Goal: Task Accomplishment & Management: Use online tool/utility

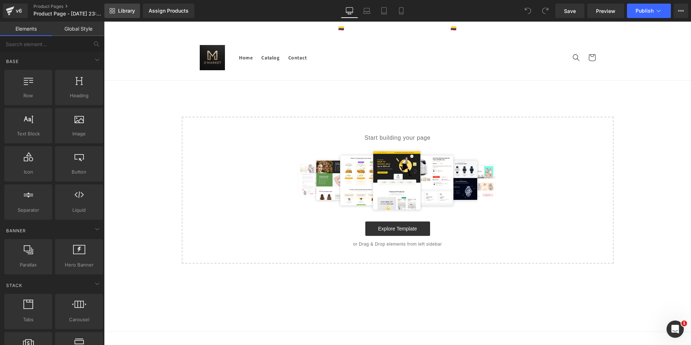
click at [127, 12] on span "Library" at bounding box center [126, 11] width 17 height 6
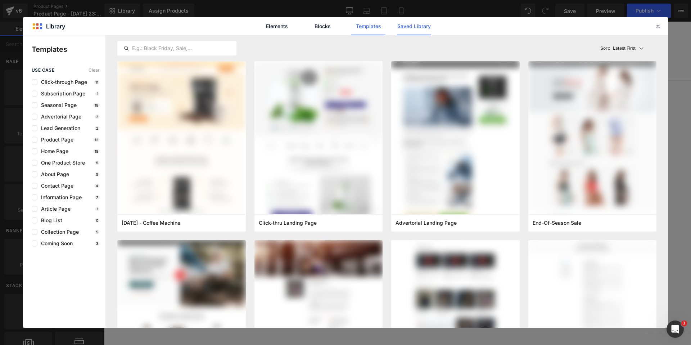
click at [410, 26] on link "Saved Library" at bounding box center [414, 26] width 34 height 18
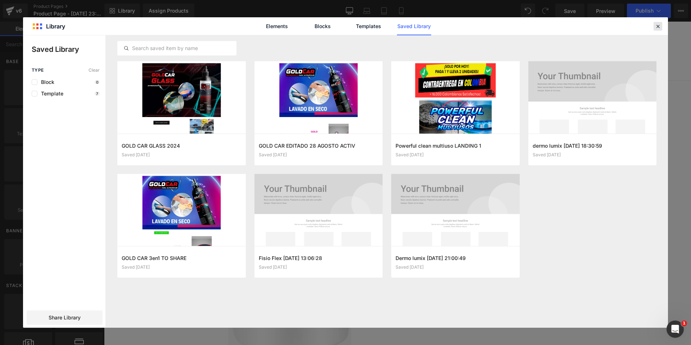
click at [654, 28] on icon at bounding box center [657, 26] width 6 height 6
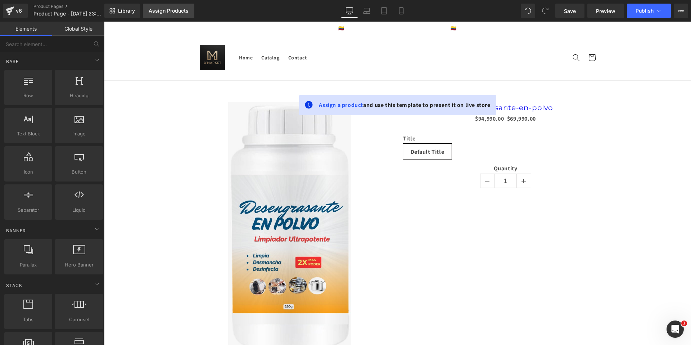
click at [167, 4] on link "Assign Products" at bounding box center [168, 11] width 51 height 14
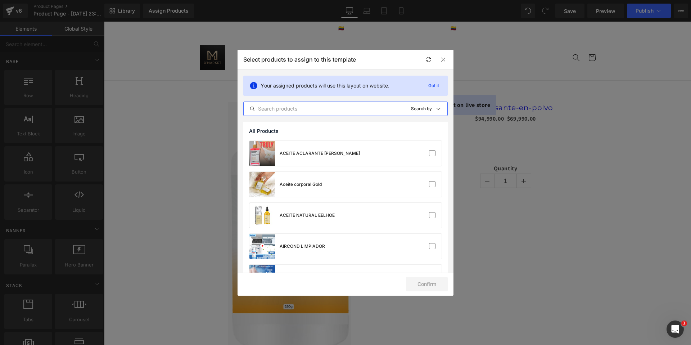
click at [314, 108] on input "text" at bounding box center [324, 108] width 161 height 9
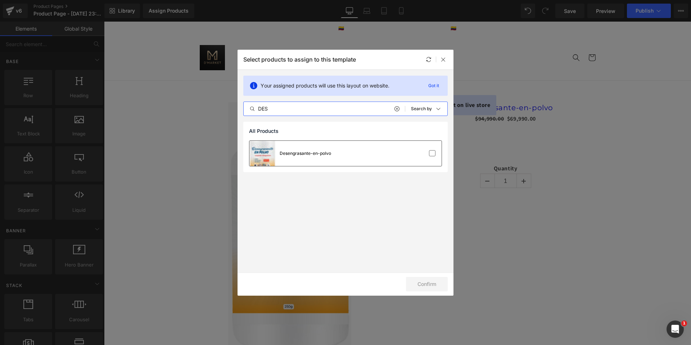
type input "DES"
click at [330, 158] on div "Desengrasante-en-polvo" at bounding box center [290, 153] width 82 height 25
click at [425, 281] on button "Confirm" at bounding box center [427, 284] width 42 height 14
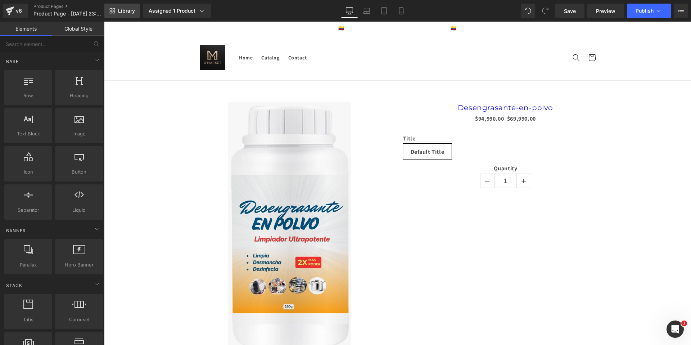
click at [137, 15] on link "Library" at bounding box center [122, 11] width 36 height 14
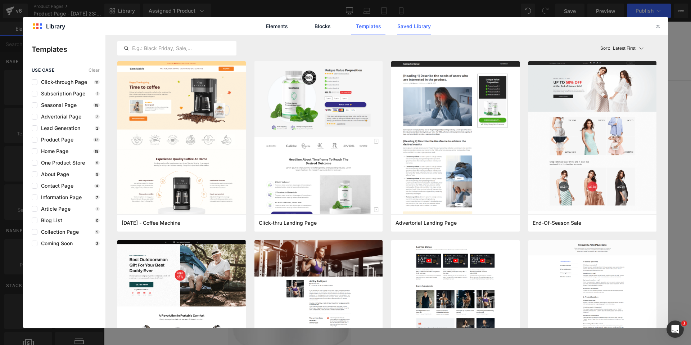
click at [423, 28] on link "Saved Library" at bounding box center [414, 26] width 34 height 18
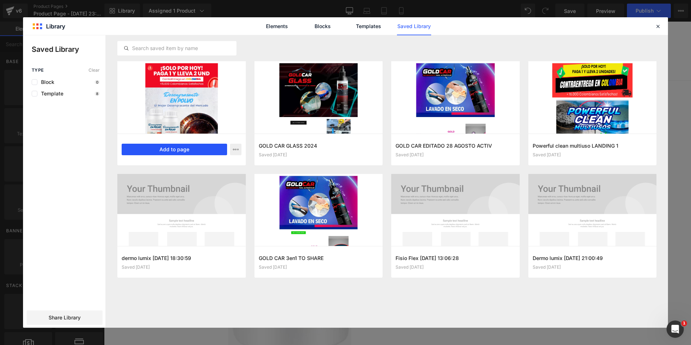
click at [189, 148] on button "Add to page" at bounding box center [174, 150] width 105 height 12
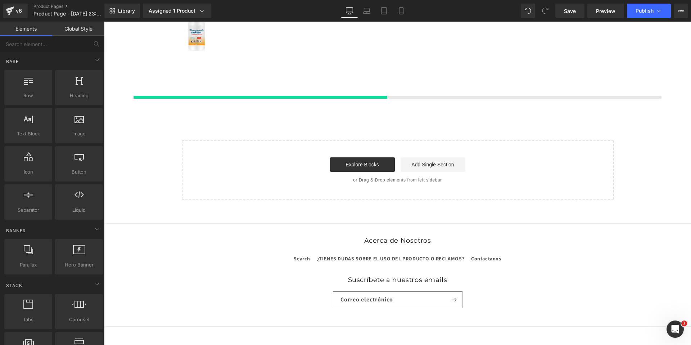
scroll to position [356, 0]
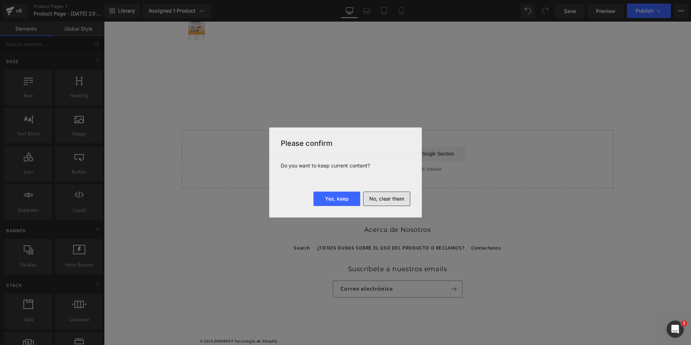
click at [400, 199] on button "No, clear them" at bounding box center [386, 198] width 47 height 14
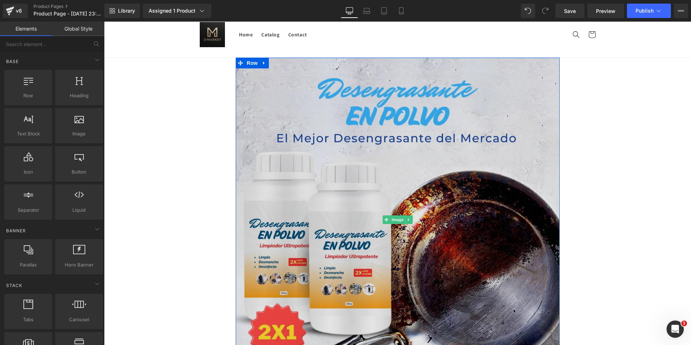
scroll to position [0, 0]
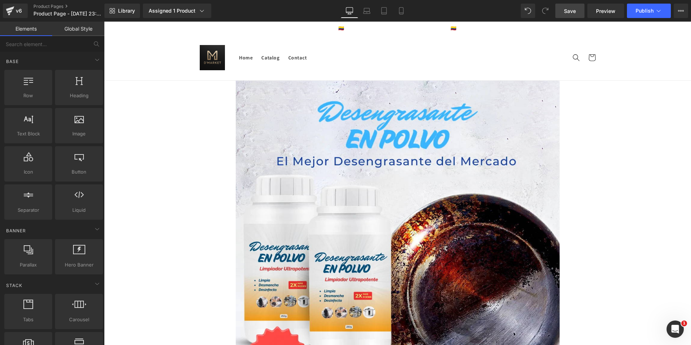
click at [570, 11] on span "Save" at bounding box center [570, 11] width 12 height 8
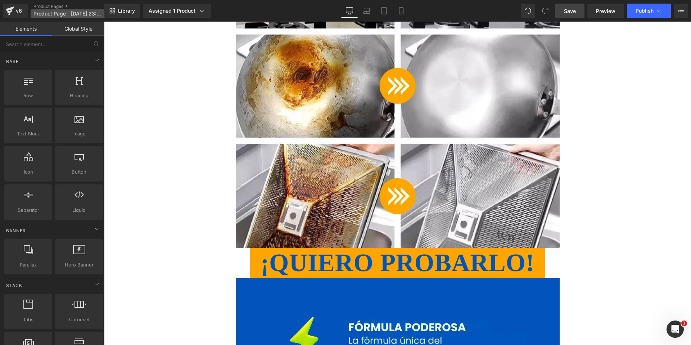
scroll to position [2872, 0]
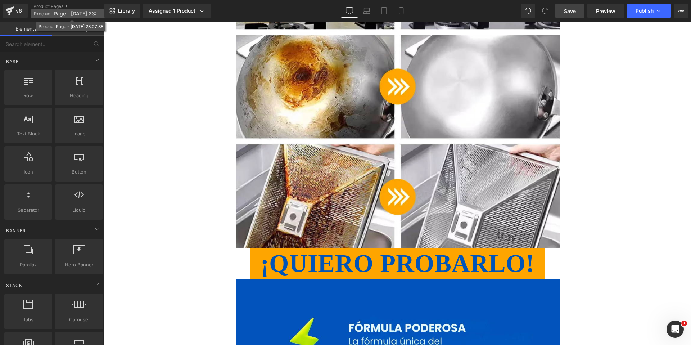
click at [74, 14] on span "Product Page - [DATE] 23:07:38" at bounding box center [67, 14] width 69 height 6
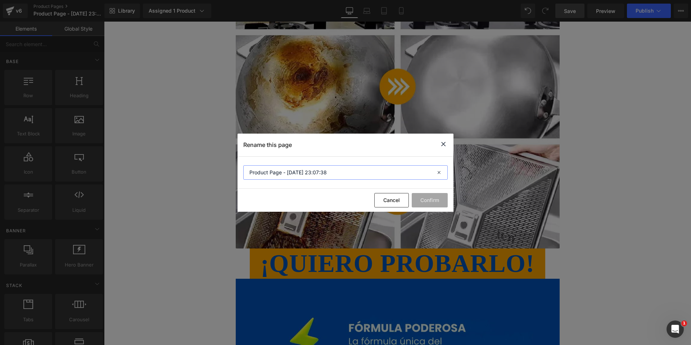
click at [314, 175] on input "Product Page - [DATE] 23:07:38" at bounding box center [345, 172] width 204 height 14
type input "DESENGRASANTE"
click at [419, 204] on button "Confirm" at bounding box center [429, 200] width 36 height 14
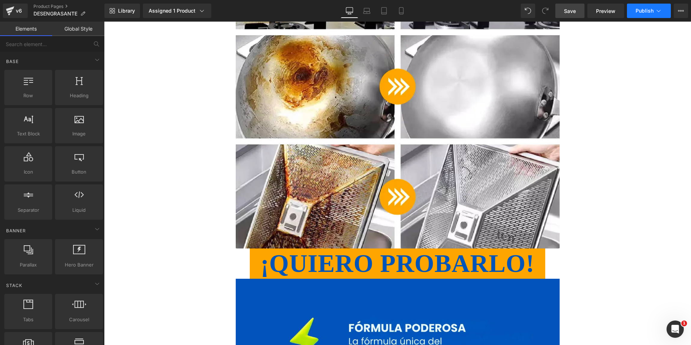
click at [642, 10] on span "Publish" at bounding box center [644, 11] width 18 height 6
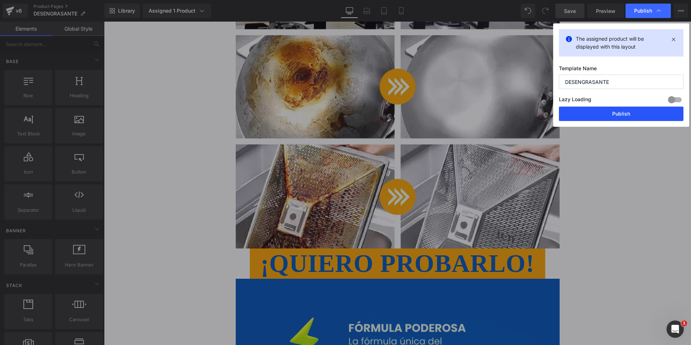
click at [601, 119] on button "Publish" at bounding box center [621, 113] width 124 height 14
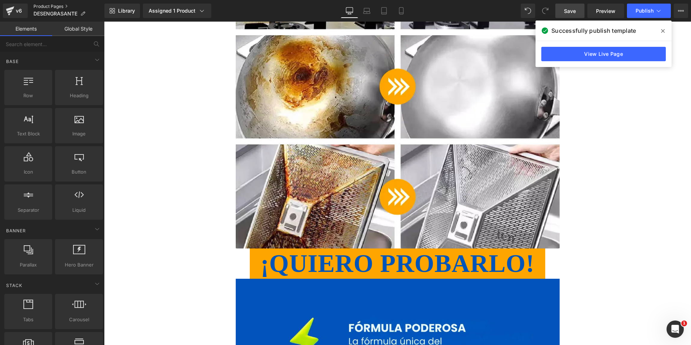
click at [49, 4] on link "Product Pages" at bounding box center [68, 7] width 71 height 6
